Goal: Task Accomplishment & Management: Complete application form

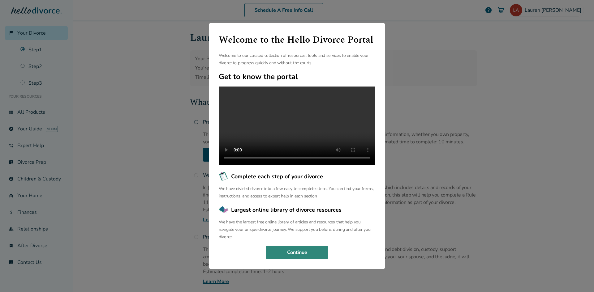
drag, startPoint x: 309, startPoint y: 254, endPoint x: 308, endPoint y: 258, distance: 3.9
click at [308, 258] on button "Continue" at bounding box center [297, 253] width 62 height 14
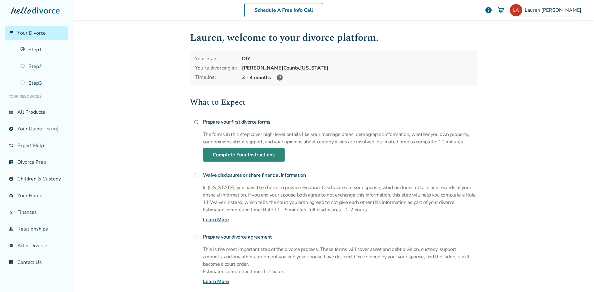
click at [250, 153] on link "Complete Your Instructions" at bounding box center [244, 155] width 82 height 14
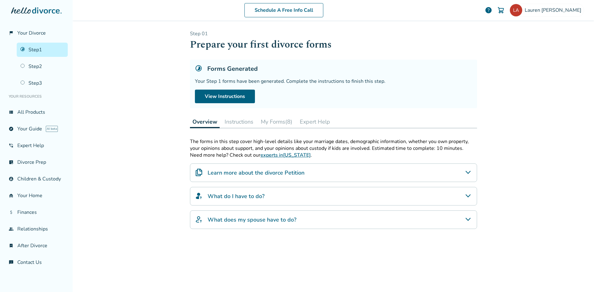
click at [276, 121] on button "My Forms (8)" at bounding box center [276, 122] width 37 height 12
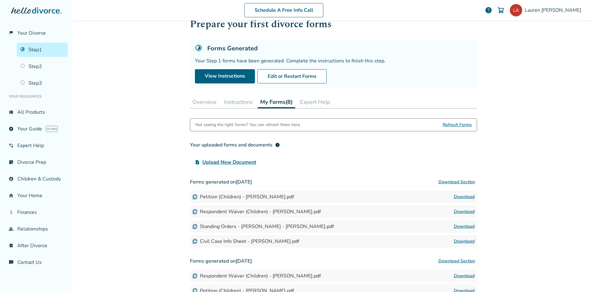
scroll to position [62, 0]
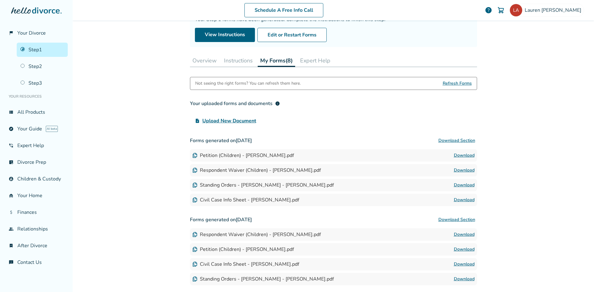
click at [456, 141] on button "Download Section" at bounding box center [457, 141] width 41 height 12
click at [455, 141] on button "Download Section" at bounding box center [457, 141] width 41 height 12
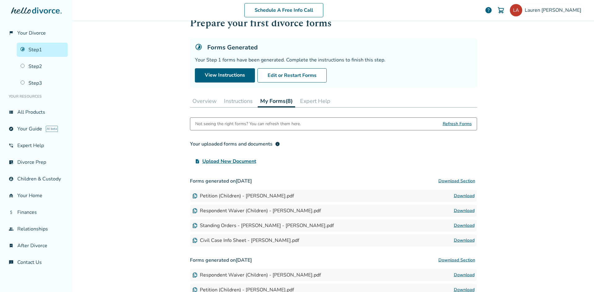
scroll to position [31, 0]
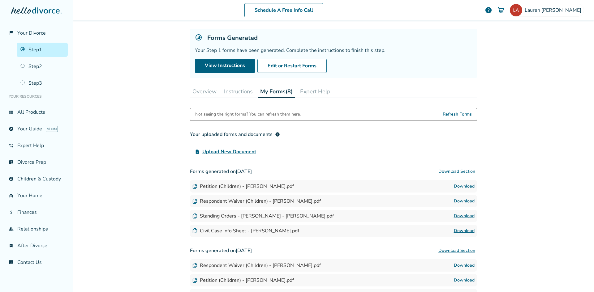
click at [128, 107] on div "Schedule A Free Info Call Lauren Arnold help Schedule A Free Call Lauren Arnold…" at bounding box center [333, 146] width 521 height 292
click at [230, 89] on button "Instructions" at bounding box center [239, 91] width 34 height 12
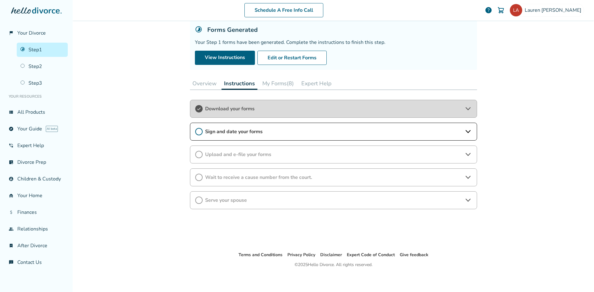
scroll to position [41, 0]
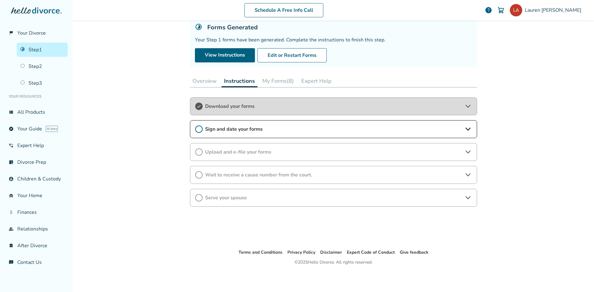
click at [197, 128] on icon at bounding box center [198, 129] width 7 height 7
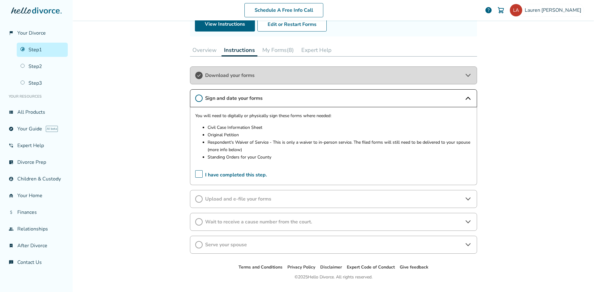
scroll to position [87, 0]
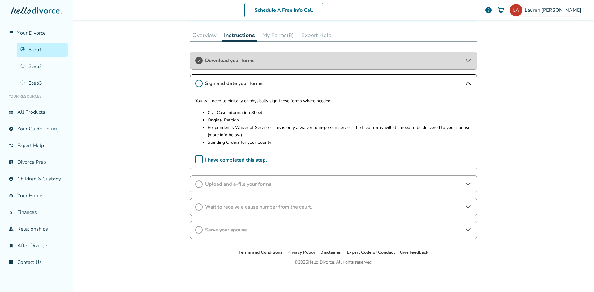
click at [199, 158] on span "I have completed this step." at bounding box center [231, 161] width 72 height 10
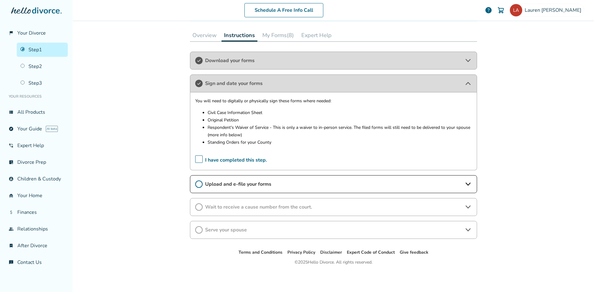
click at [196, 158] on span "I have completed this step." at bounding box center [231, 161] width 72 height 10
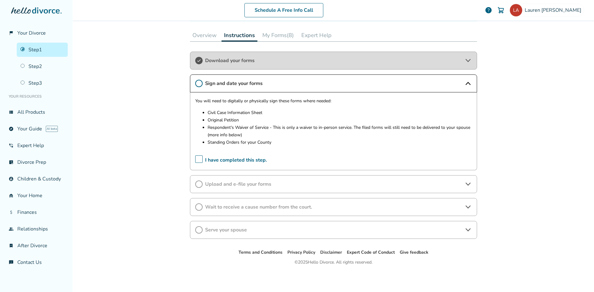
drag, startPoint x: 195, startPoint y: 159, endPoint x: 209, endPoint y: 160, distance: 13.6
click at [196, 159] on span "I have completed this step." at bounding box center [231, 161] width 72 height 10
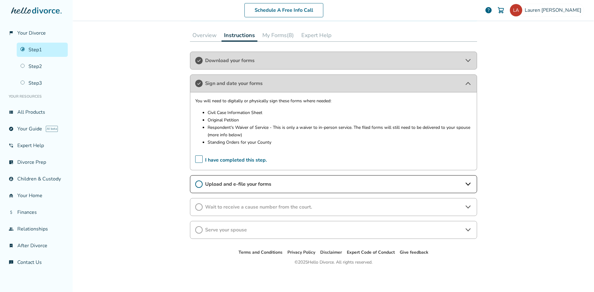
click at [200, 37] on button "Overview" at bounding box center [204, 35] width 29 height 12
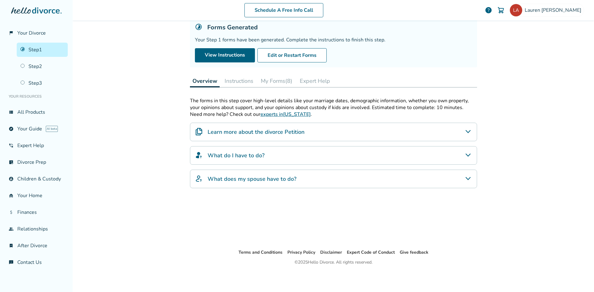
click at [239, 80] on button "Instructions" at bounding box center [239, 81] width 34 height 12
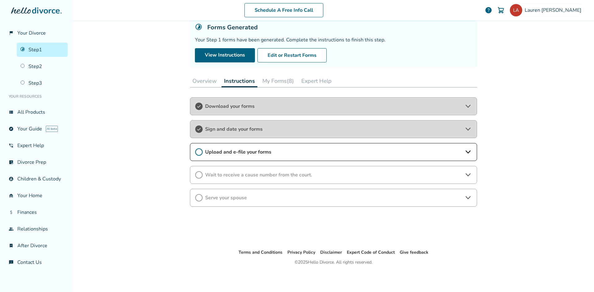
click at [234, 152] on span "Upload and e-file your forms" at bounding box center [333, 152] width 257 height 7
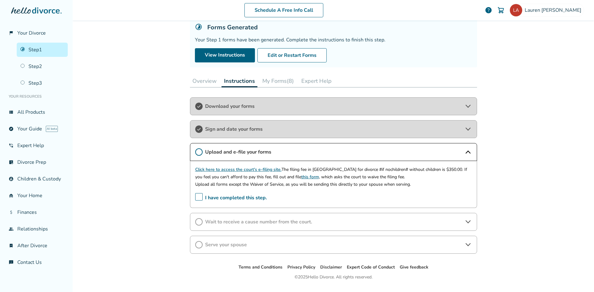
click at [253, 170] on link "Click here to access the court's e-filing site." at bounding box center [238, 170] width 86 height 6
